Goal: Task Accomplishment & Management: Use online tool/utility

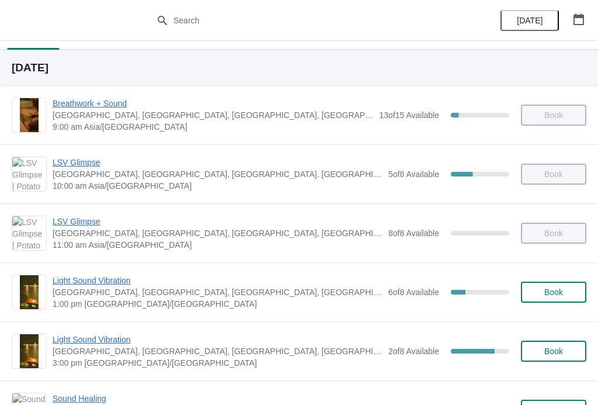
scroll to position [22, 0]
click at [121, 334] on span "Light Sound Vibration" at bounding box center [218, 339] width 330 height 12
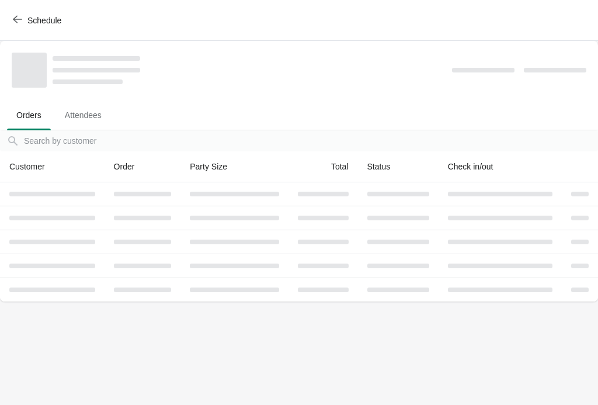
scroll to position [0, 0]
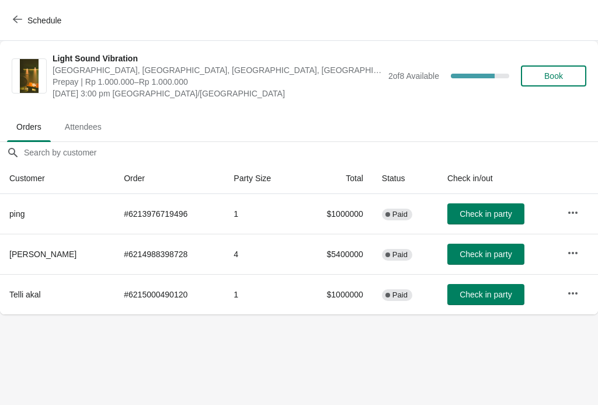
click at [482, 214] on span "Check in party" at bounding box center [485, 213] width 52 height 9
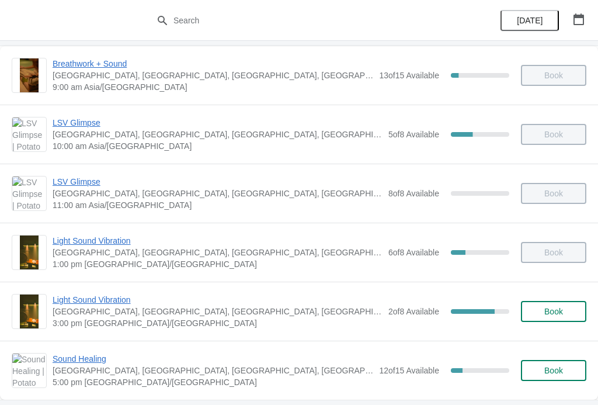
scroll to position [62, 0]
click at [103, 303] on span "Light Sound Vibration" at bounding box center [218, 299] width 330 height 12
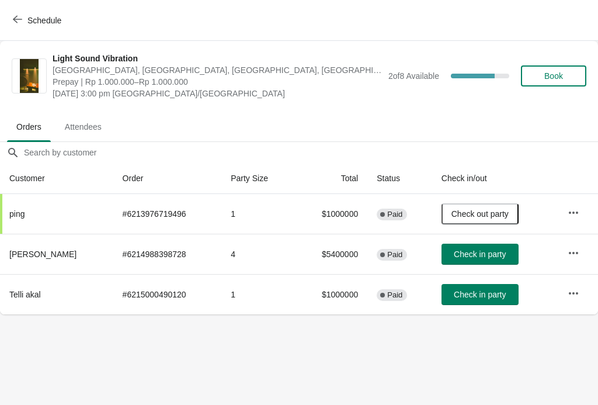
click at [17, 23] on icon "button" at bounding box center [17, 20] width 9 height 8
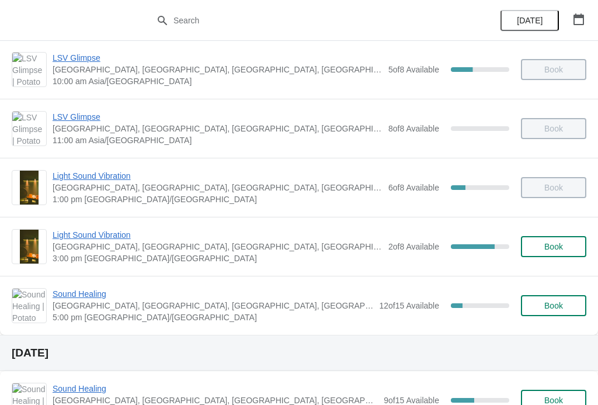
scroll to position [126, 0]
click at [559, 247] on span "Book" at bounding box center [553, 246] width 19 height 9
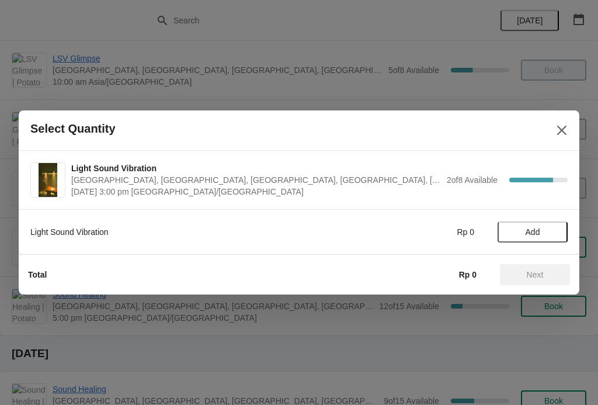
click at [566, 124] on icon "Close" at bounding box center [562, 130] width 12 height 12
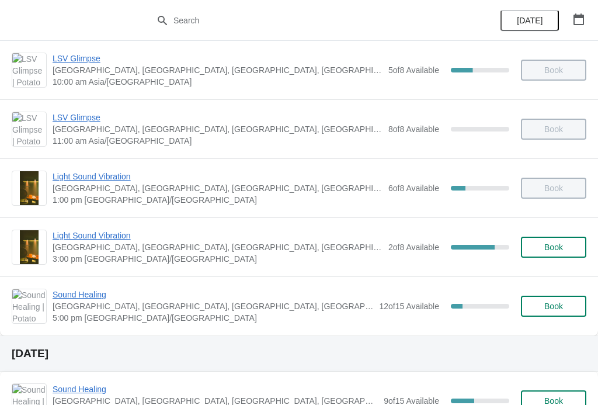
click at [96, 240] on span "Light Sound Vibration" at bounding box center [218, 235] width 330 height 12
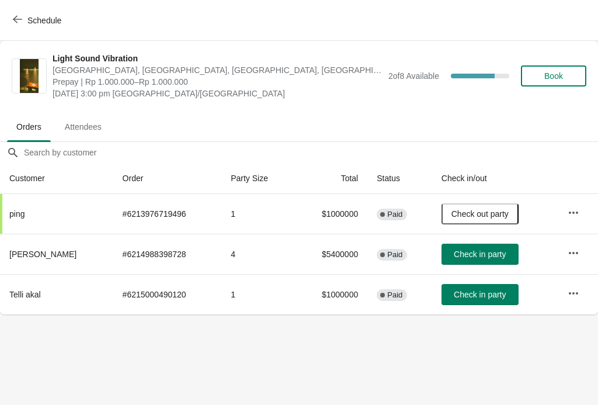
scroll to position [0, 0]
click at [480, 263] on button "Check in party" at bounding box center [479, 253] width 77 height 21
click at [484, 295] on span "Check in party" at bounding box center [480, 294] width 52 height 9
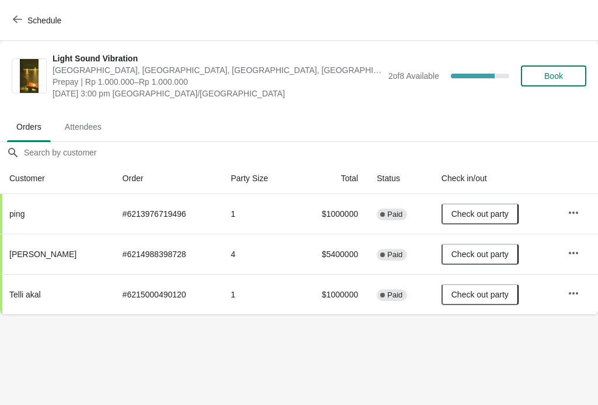
click at [4, 18] on div "Schedule" at bounding box center [299, 20] width 598 height 41
click at [15, 20] on icon "button" at bounding box center [17, 20] width 9 height 8
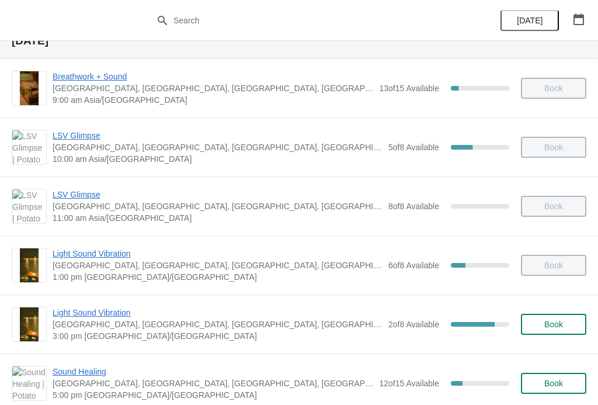
scroll to position [47, 0]
